Goal: Check status: Check status

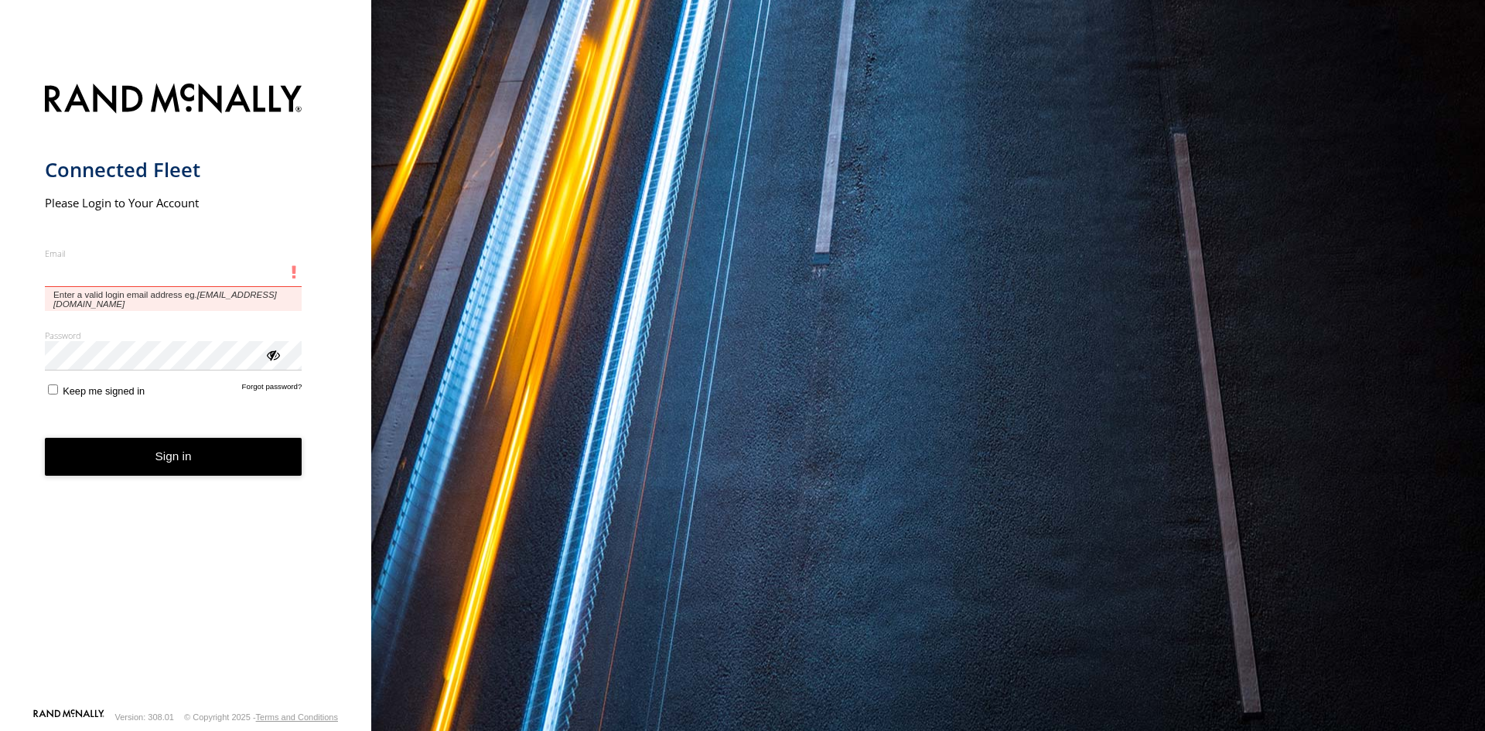
type input "**********"
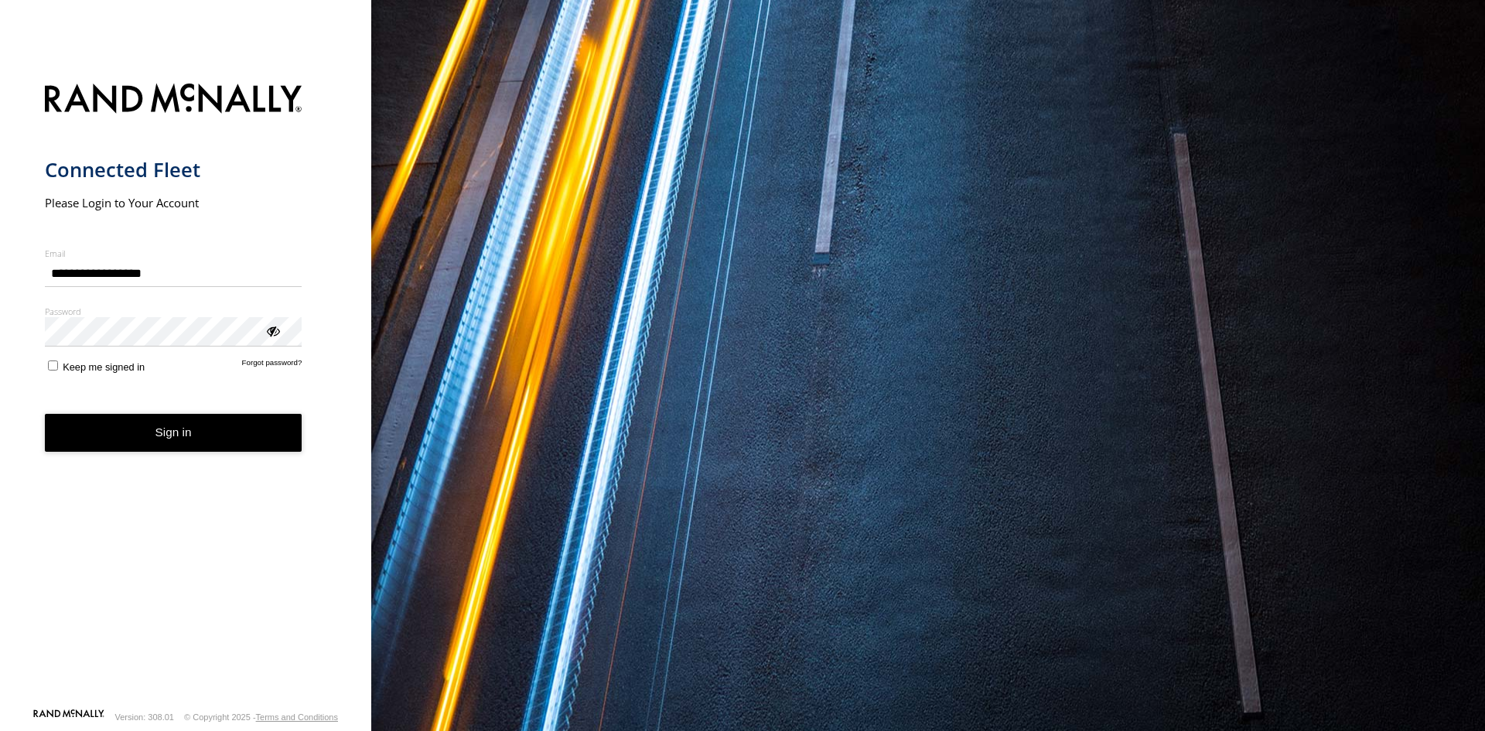
click at [195, 426] on form "**********" at bounding box center [186, 390] width 282 height 633
